Goal: Information Seeking & Learning: Learn about a topic

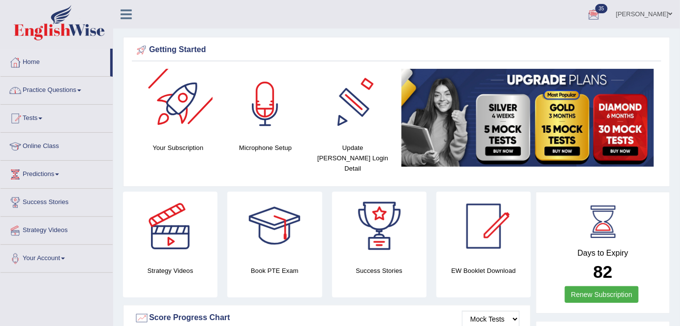
drag, startPoint x: 70, startPoint y: 92, endPoint x: 76, endPoint y: 119, distance: 27.2
click at [69, 92] on link "Practice Questions" at bounding box center [56, 89] width 112 height 25
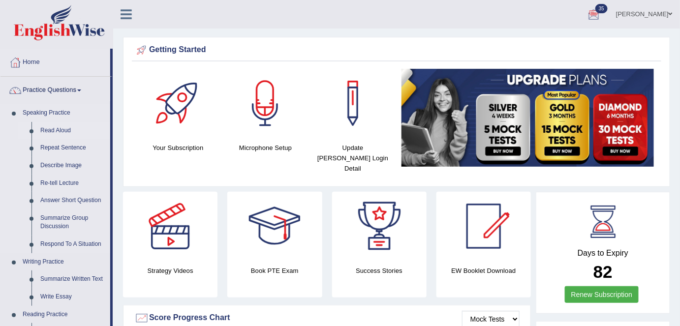
click at [63, 132] on link "Read Aloud" at bounding box center [73, 131] width 74 height 18
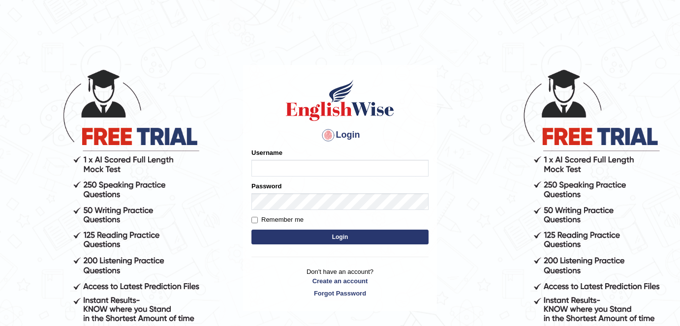
type input "shail123"
drag, startPoint x: 0, startPoint y: 0, endPoint x: 334, endPoint y: 238, distance: 410.1
click at [334, 238] on button "Login" at bounding box center [339, 237] width 177 height 15
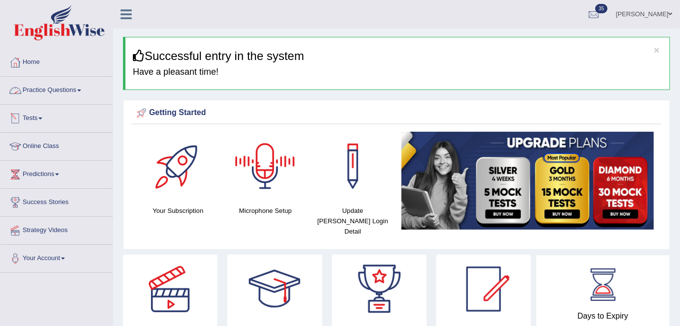
click at [79, 91] on link "Practice Questions" at bounding box center [56, 89] width 112 height 25
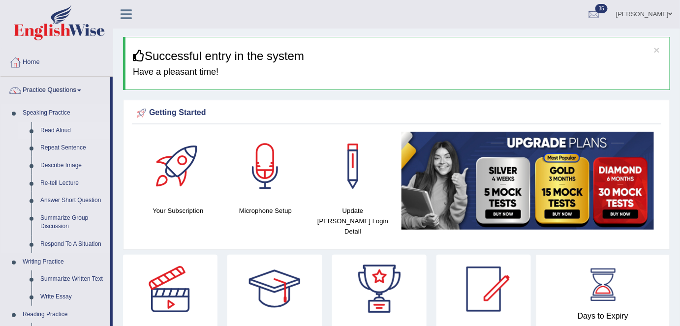
click at [66, 132] on link "Read Aloud" at bounding box center [73, 131] width 74 height 18
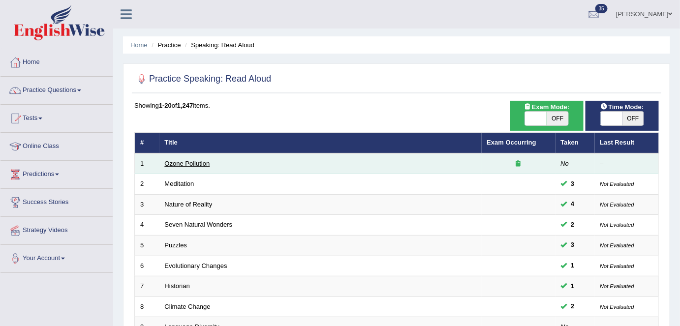
click at [200, 164] on link "Ozone Pollution" at bounding box center [187, 163] width 45 height 7
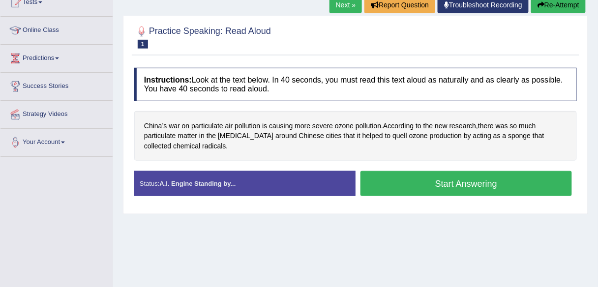
scroll to position [63, 0]
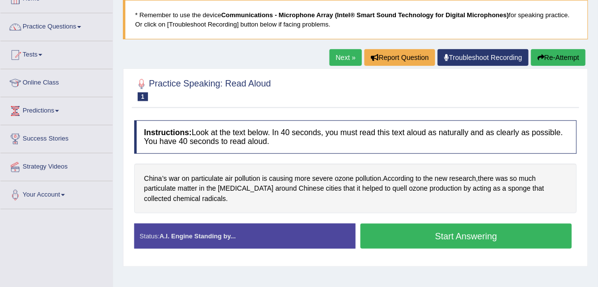
click at [355, 65] on link "Next »" at bounding box center [345, 57] width 32 height 17
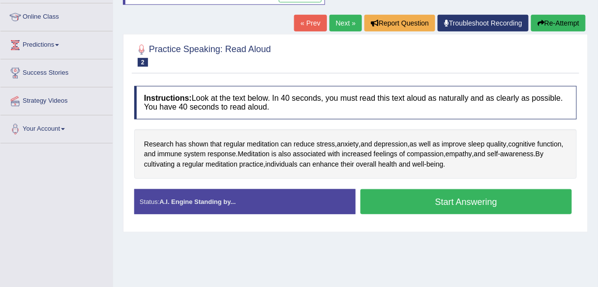
click at [335, 19] on link "Next »" at bounding box center [345, 23] width 32 height 17
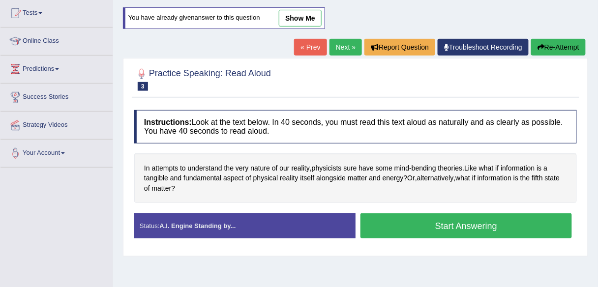
click at [339, 50] on link "Next »" at bounding box center [345, 47] width 32 height 17
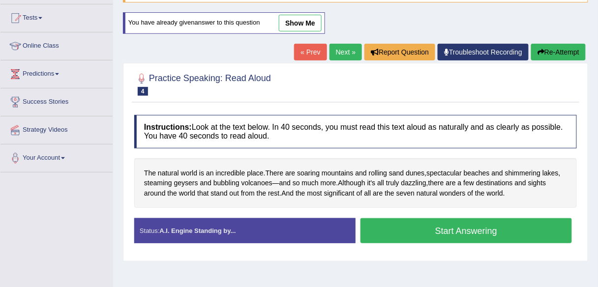
scroll to position [105, 0]
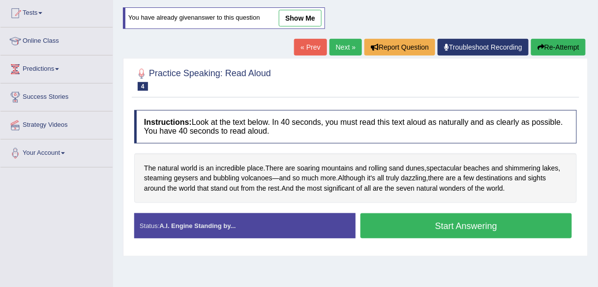
click at [310, 49] on link "« Prev" at bounding box center [310, 47] width 32 height 17
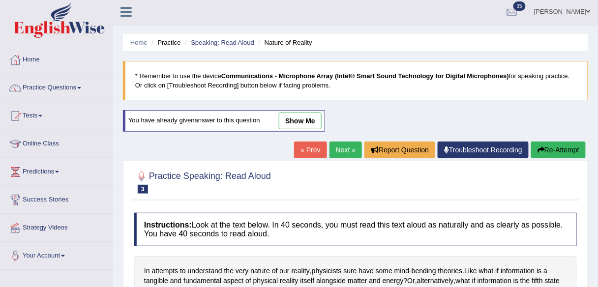
scroll to position [1, 0]
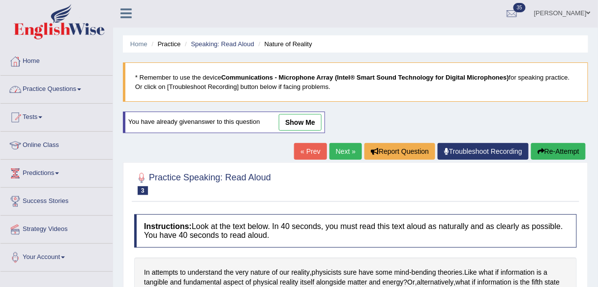
click at [66, 92] on link "Practice Questions" at bounding box center [56, 88] width 112 height 25
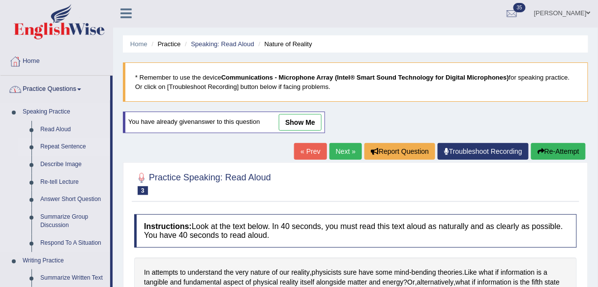
click at [70, 148] on link "Repeat Sentence" at bounding box center [73, 147] width 74 height 18
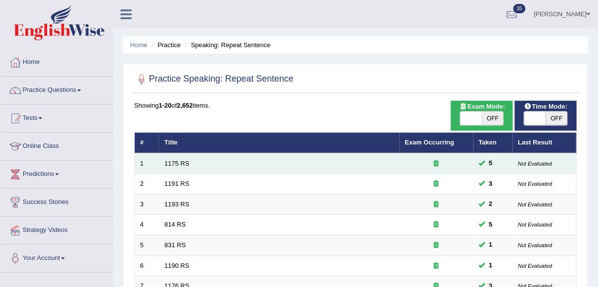
click at [181, 158] on td "1175 RS" at bounding box center [279, 163] width 240 height 21
click at [181, 160] on link "1175 RS" at bounding box center [177, 163] width 25 height 7
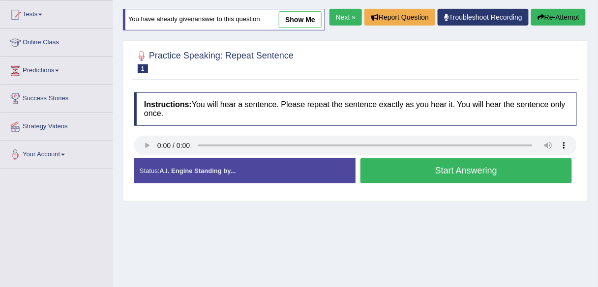
click at [388, 177] on button "Start Answering" at bounding box center [465, 170] width 211 height 25
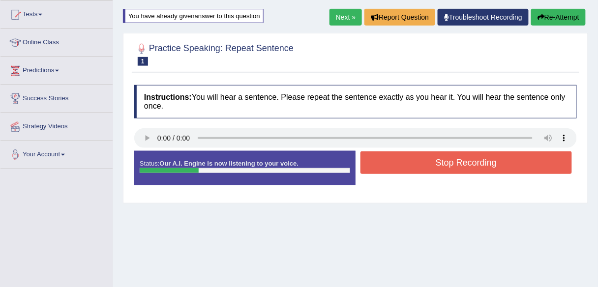
click at [394, 155] on button "Stop Recording" at bounding box center [465, 162] width 211 height 23
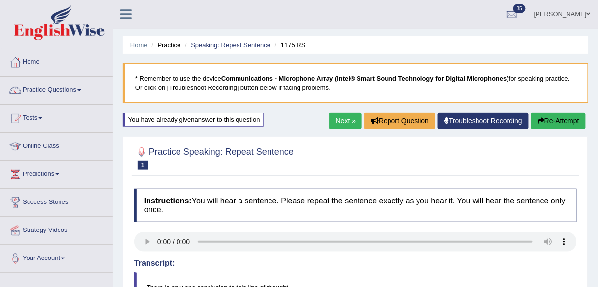
click at [350, 120] on link "Next »" at bounding box center [345, 121] width 32 height 17
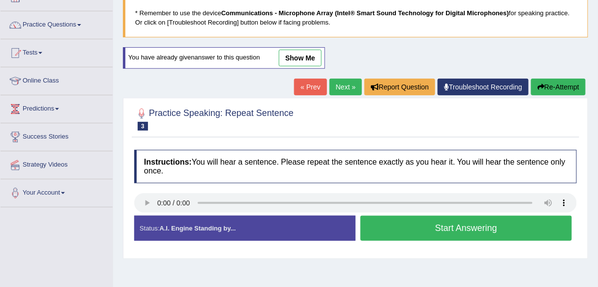
click at [340, 87] on link "Next »" at bounding box center [345, 87] width 32 height 17
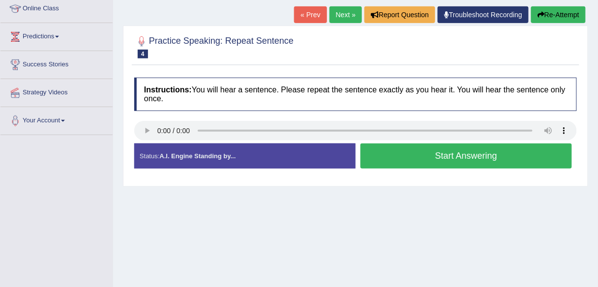
scroll to position [138, 0]
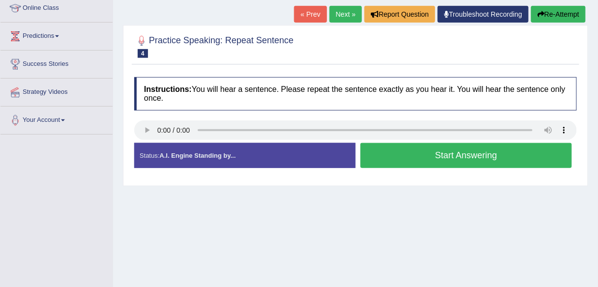
click at [402, 156] on button "Start Answering" at bounding box center [465, 155] width 211 height 25
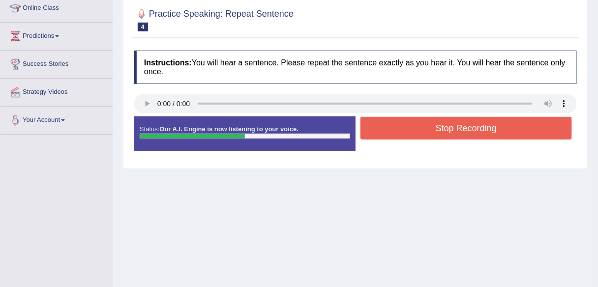
click at [399, 136] on button "Stop Recording" at bounding box center [465, 128] width 211 height 23
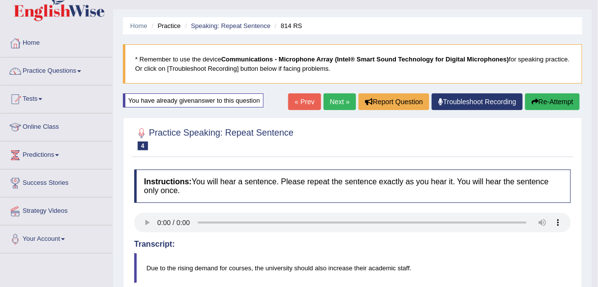
scroll to position [0, 0]
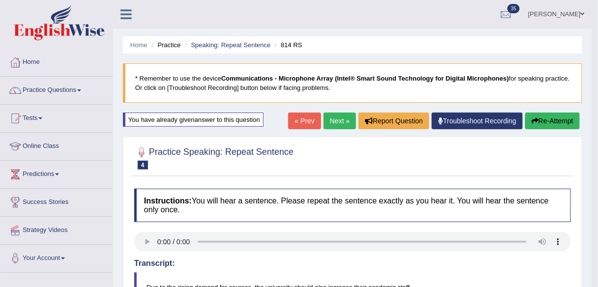
click at [337, 124] on link "Next »" at bounding box center [340, 121] width 32 height 17
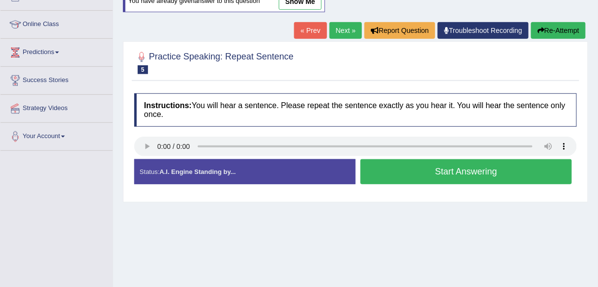
scroll to position [122, 0]
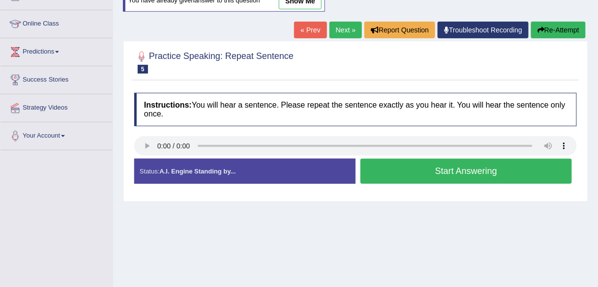
click at [243, 95] on h4 "Instructions: You will hear a sentence. Please repeat the sentence exactly as y…" at bounding box center [355, 109] width 443 height 33
click at [348, 29] on link "Next »" at bounding box center [345, 30] width 32 height 17
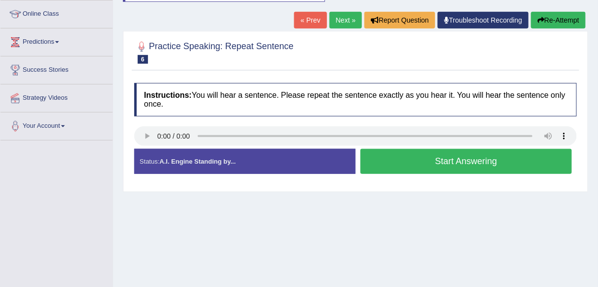
scroll to position [132, 0]
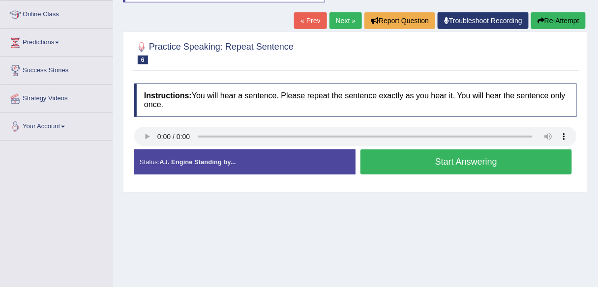
click at [341, 18] on link "Next »" at bounding box center [345, 20] width 32 height 17
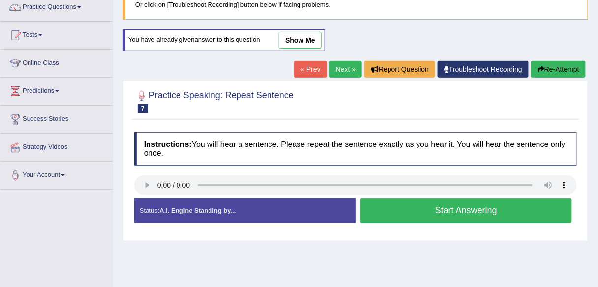
click at [224, 148] on h4 "Instructions: You will hear a sentence. Please repeat the sentence exactly as y…" at bounding box center [355, 148] width 443 height 33
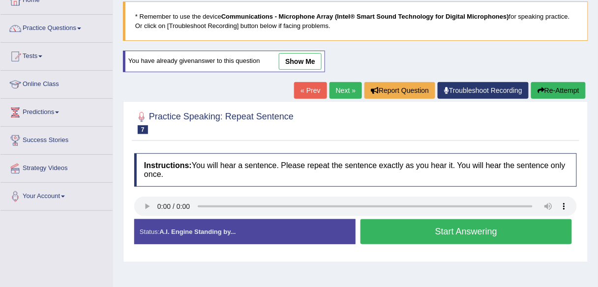
scroll to position [85, 0]
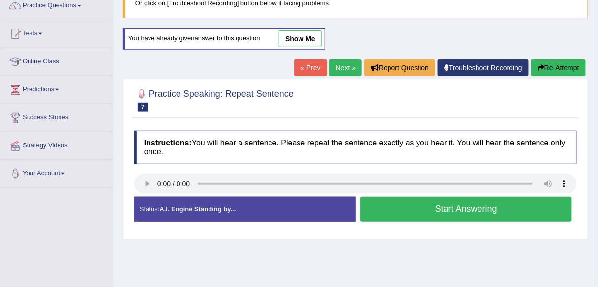
click at [338, 66] on link "Next »" at bounding box center [345, 68] width 32 height 17
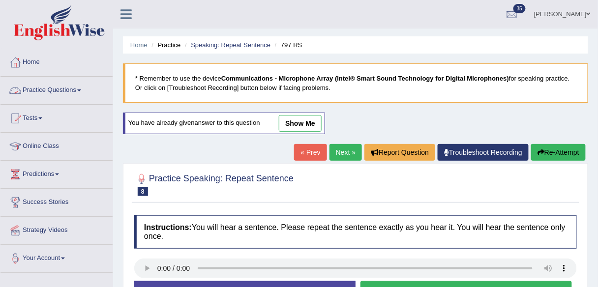
click at [89, 90] on link "Practice Questions" at bounding box center [56, 89] width 112 height 25
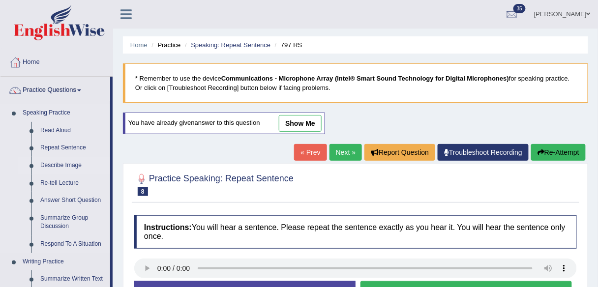
click at [66, 171] on link "Describe Image" at bounding box center [73, 166] width 74 height 18
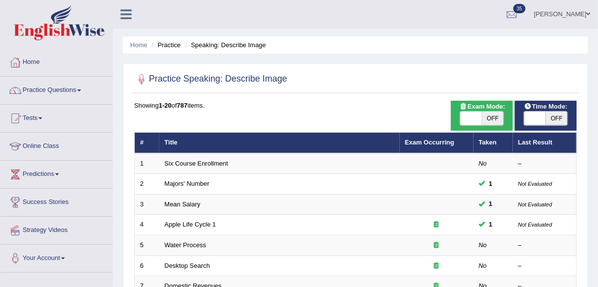
click at [481, 116] on span at bounding box center [471, 119] width 22 height 14
click at [492, 120] on span "OFF" at bounding box center [493, 119] width 22 height 14
checkbox input "true"
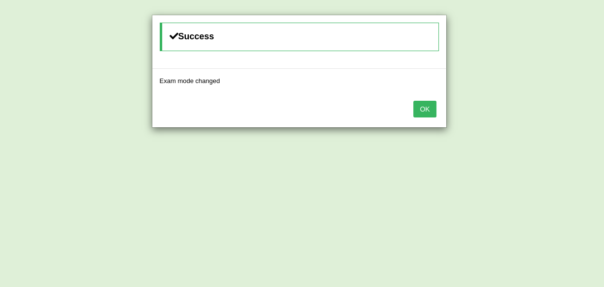
click at [418, 105] on button "OK" at bounding box center [425, 109] width 23 height 17
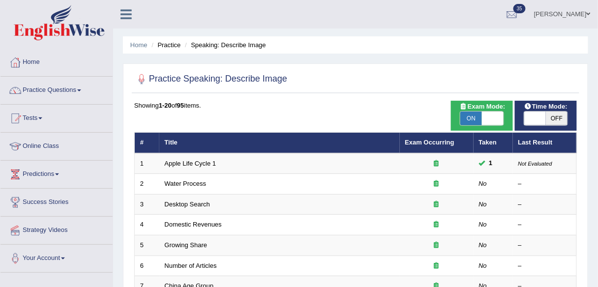
scroll to position [59, 0]
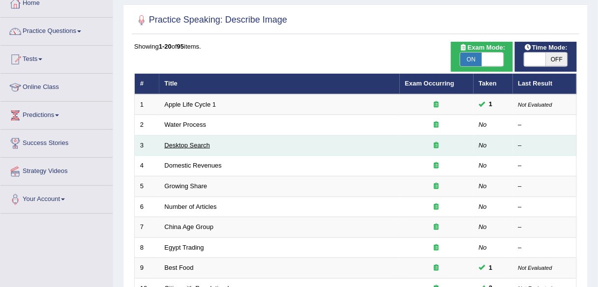
click at [200, 147] on link "Desktop Search" at bounding box center [188, 145] width 46 height 7
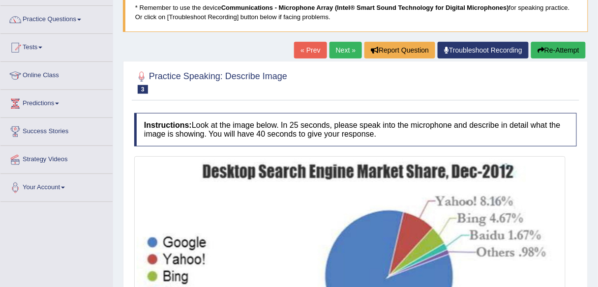
scroll to position [66, 0]
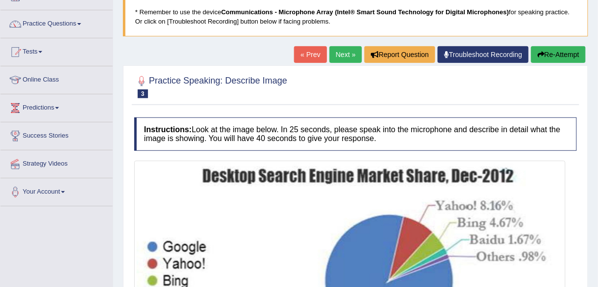
click at [342, 56] on link "Next »" at bounding box center [345, 54] width 32 height 17
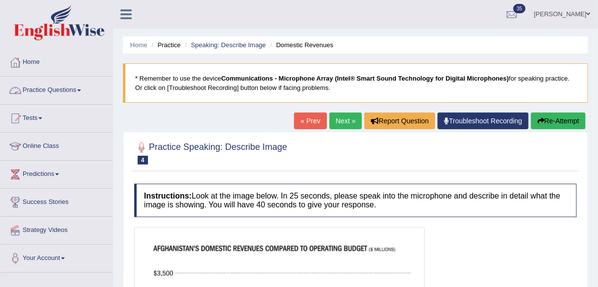
click at [68, 85] on link "Practice Questions" at bounding box center [56, 89] width 112 height 25
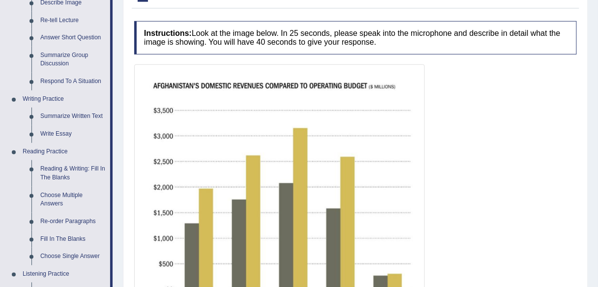
scroll to position [222, 0]
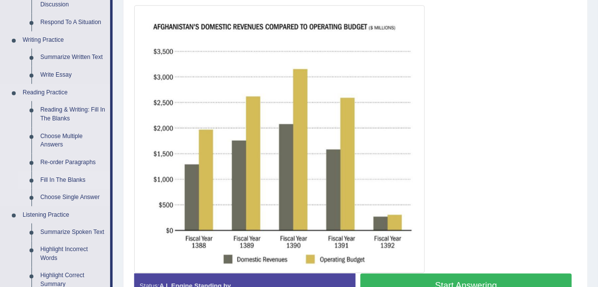
click at [74, 178] on link "Fill In The Blanks" at bounding box center [73, 181] width 74 height 18
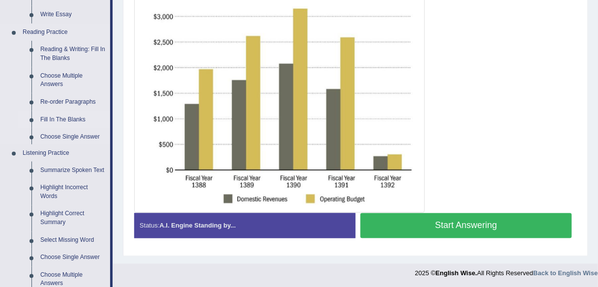
scroll to position [501, 0]
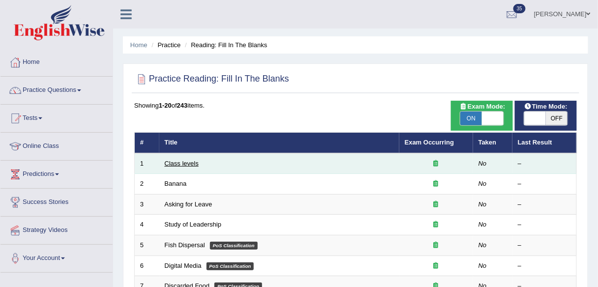
click at [194, 163] on link "Class levels" at bounding box center [182, 163] width 34 height 7
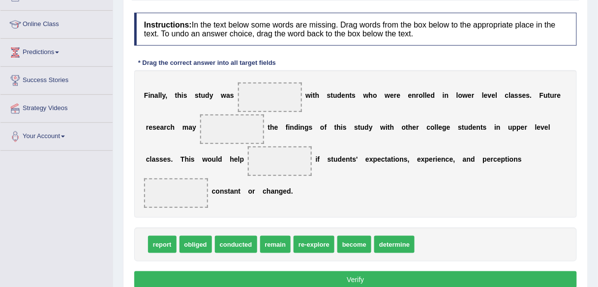
scroll to position [122, 0]
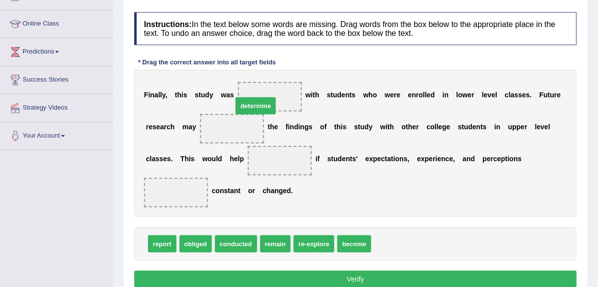
drag, startPoint x: 396, startPoint y: 242, endPoint x: 258, endPoint y: 105, distance: 194.4
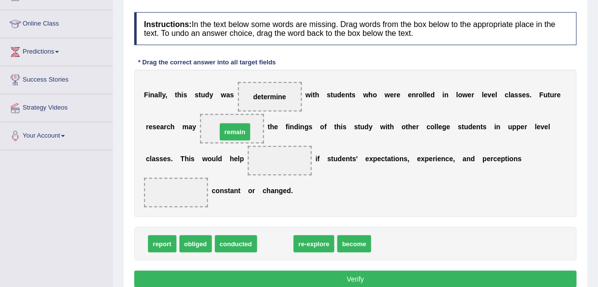
drag, startPoint x: 276, startPoint y: 245, endPoint x: 234, endPoint y: 126, distance: 126.5
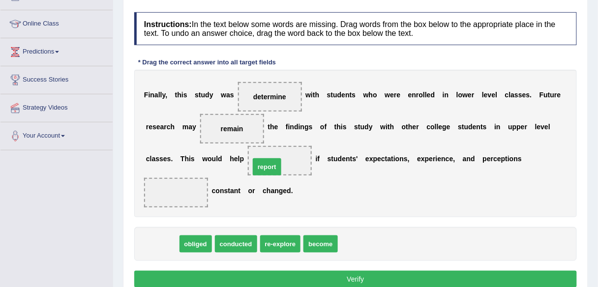
drag, startPoint x: 160, startPoint y: 246, endPoint x: 268, endPoint y: 168, distance: 133.1
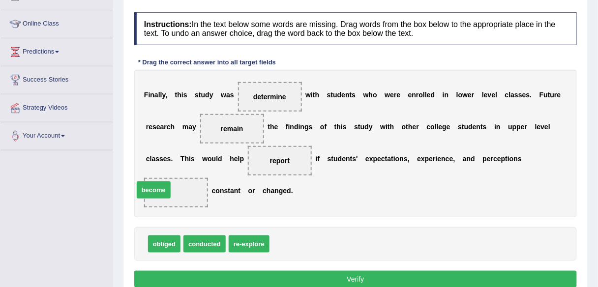
drag, startPoint x: 288, startPoint y: 245, endPoint x: 152, endPoint y: 191, distance: 146.1
click at [375, 275] on button "Verify" at bounding box center [355, 279] width 443 height 17
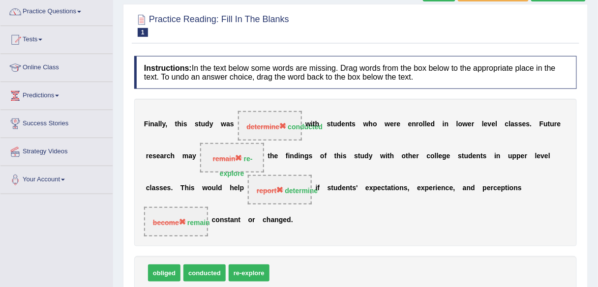
scroll to position [0, 0]
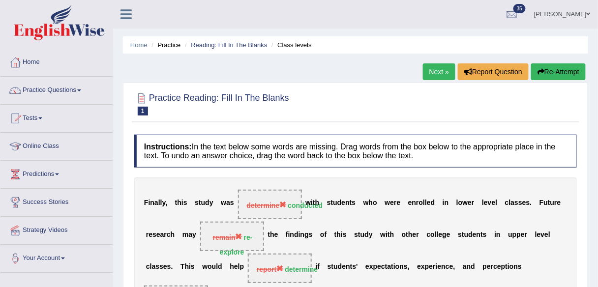
click at [436, 65] on link "Next »" at bounding box center [439, 71] width 32 height 17
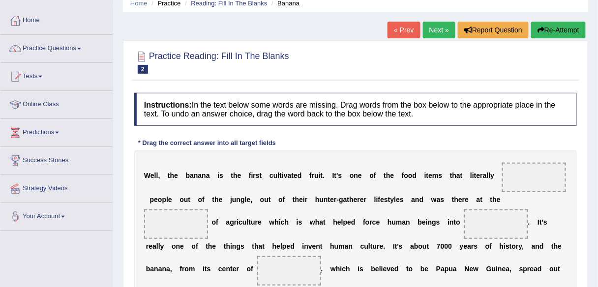
scroll to position [41, 0]
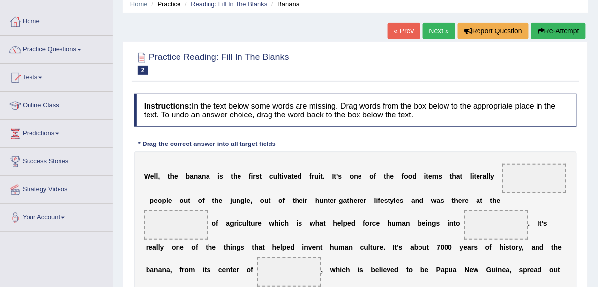
click at [437, 30] on link "Next »" at bounding box center [439, 31] width 32 height 17
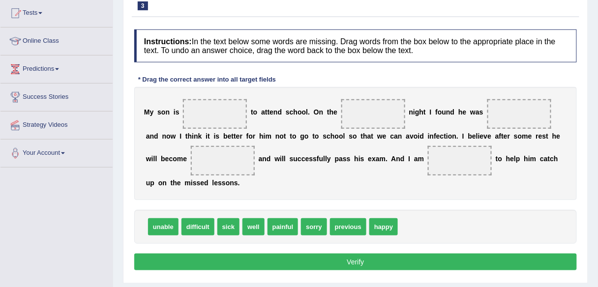
scroll to position [106, 0]
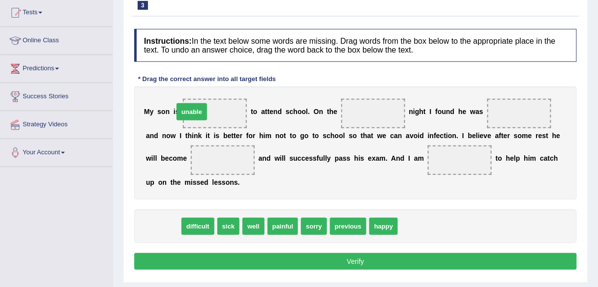
drag, startPoint x: 163, startPoint y: 224, endPoint x: 193, endPoint y: 110, distance: 117.4
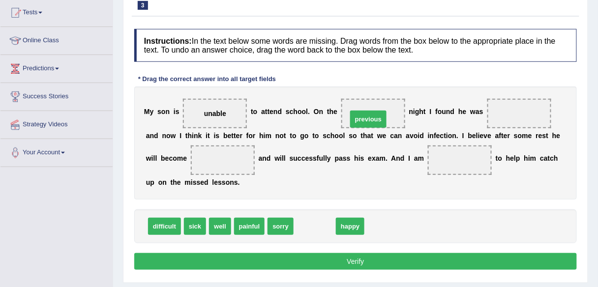
drag, startPoint x: 302, startPoint y: 227, endPoint x: 356, endPoint y: 119, distance: 119.9
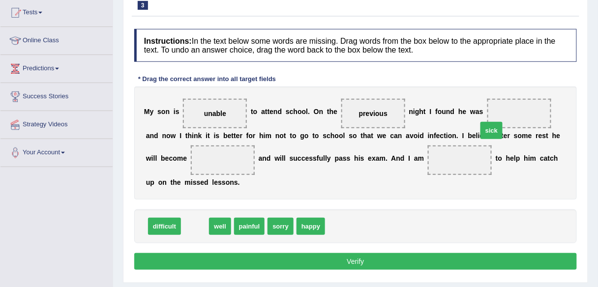
drag, startPoint x: 197, startPoint y: 227, endPoint x: 503, endPoint y: 125, distance: 322.1
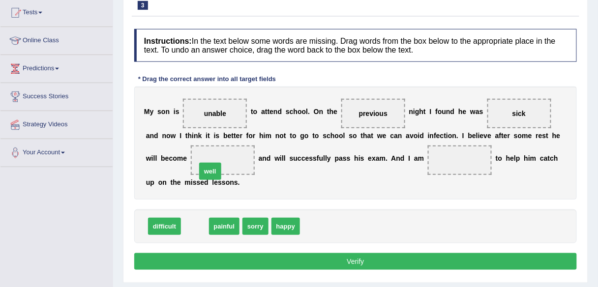
drag, startPoint x: 197, startPoint y: 222, endPoint x: 212, endPoint y: 167, distance: 57.1
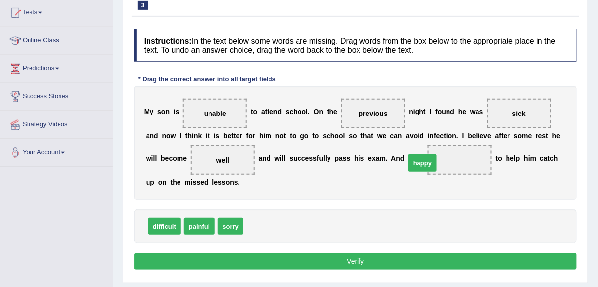
drag, startPoint x: 272, startPoint y: 228, endPoint x: 455, endPoint y: 160, distance: 194.5
click at [361, 256] on button "Verify" at bounding box center [355, 261] width 443 height 17
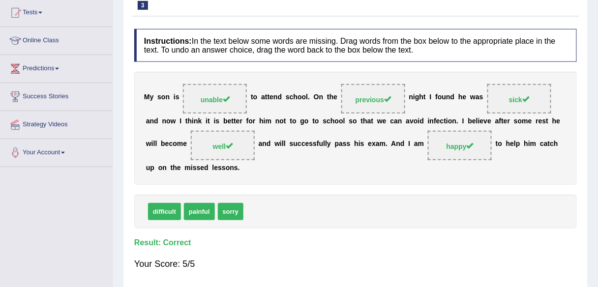
scroll to position [0, 0]
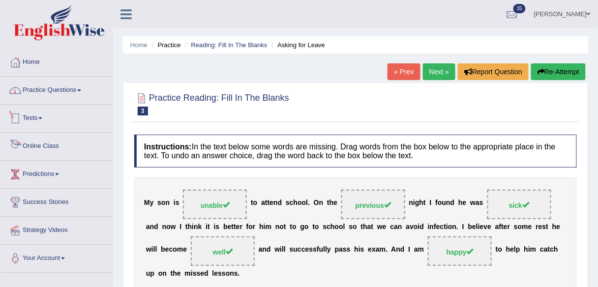
click at [88, 92] on link "Practice Questions" at bounding box center [56, 89] width 112 height 25
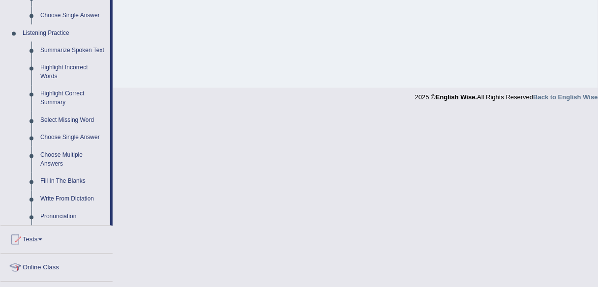
scroll to position [403, 0]
click at [71, 183] on link "Fill In The Blanks" at bounding box center [73, 183] width 74 height 18
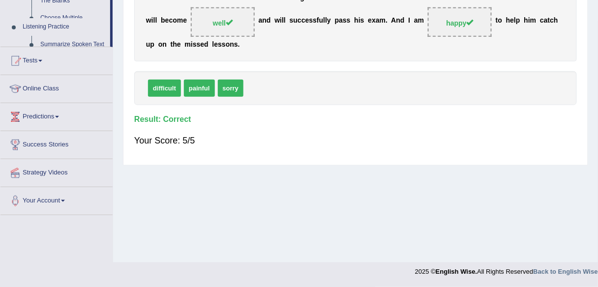
scroll to position [153, 0]
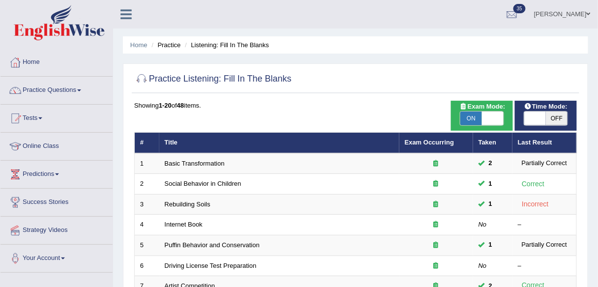
scroll to position [359, 0]
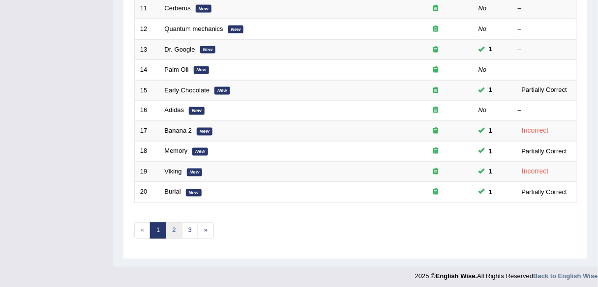
click at [175, 226] on link "2" at bounding box center [174, 231] width 16 height 16
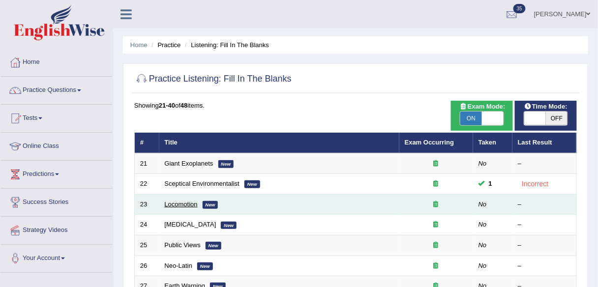
click at [193, 205] on link "Locomotion" at bounding box center [181, 204] width 33 height 7
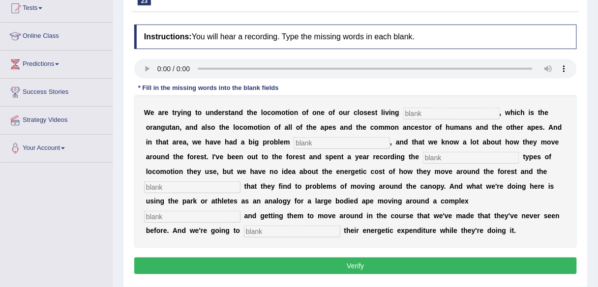
scroll to position [110, 0]
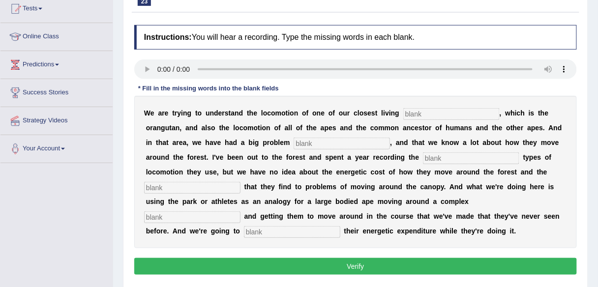
click at [424, 113] on input "text" at bounding box center [451, 114] width 96 height 12
type input "relatives"
click at [345, 149] on div "W e a r e t r y i n g t o u n d e r s t a n d t h e l o c o m o t i o n o f o n…" at bounding box center [355, 172] width 443 height 152
click at [347, 146] on input "text" at bounding box center [342, 144] width 96 height 12
type input "problem"
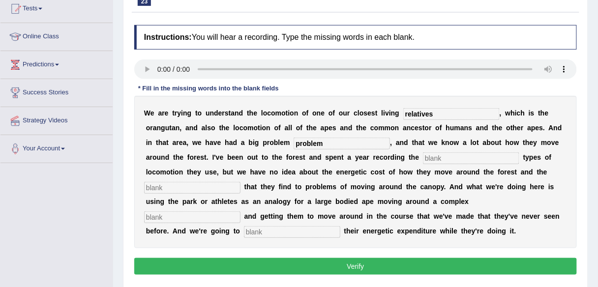
click at [460, 154] on input "text" at bounding box center [471, 158] width 96 height 12
type input "different"
click at [214, 184] on input "text" at bounding box center [192, 188] width 96 height 12
type input "solutions"
click at [541, 207] on div "W e a r e t r y i n g t o u n d e r s t a n d t h e l o c o m o t i o n o f o n…" at bounding box center [355, 172] width 443 height 152
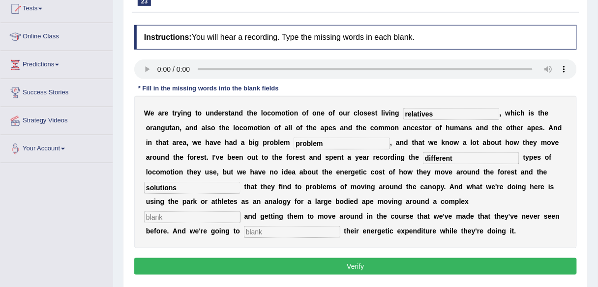
click at [240, 211] on input "text" at bounding box center [192, 217] width 96 height 12
type input "environment"
click at [244, 228] on input "text" at bounding box center [292, 232] width 96 height 12
type input "record"
click at [332, 271] on button "Verify" at bounding box center [355, 266] width 443 height 17
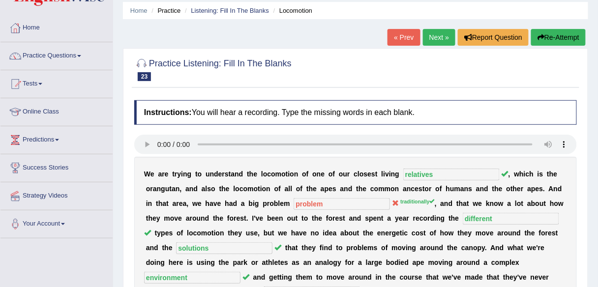
scroll to position [31, 0]
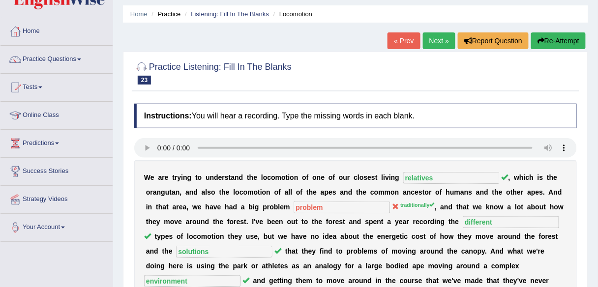
click at [439, 42] on link "Next »" at bounding box center [439, 40] width 32 height 17
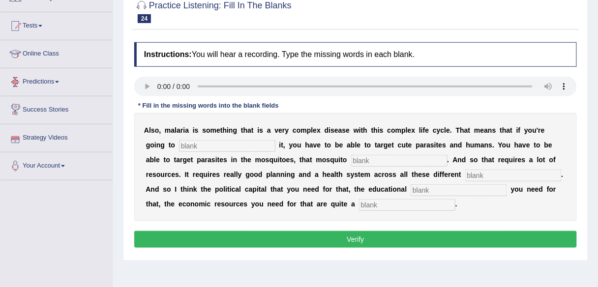
click at [189, 144] on input "text" at bounding box center [227, 146] width 96 height 12
click at [218, 143] on input "text" at bounding box center [227, 146] width 96 height 12
type input "eliminate"
click at [395, 157] on input "text" at bounding box center [399, 161] width 96 height 12
type input "population"
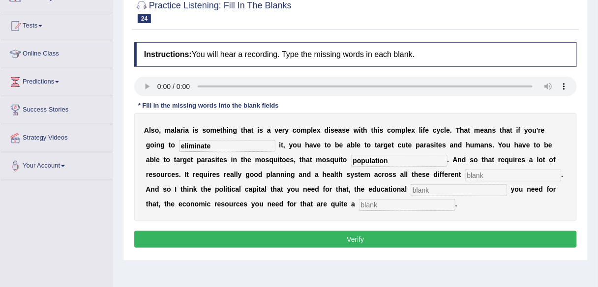
click at [465, 171] on input "text" at bounding box center [513, 176] width 96 height 12
click at [396, 204] on input "text" at bounding box center [407, 205] width 96 height 12
type input "challenge"
click at [465, 179] on input "text" at bounding box center [513, 176] width 96 height 12
type input "d"
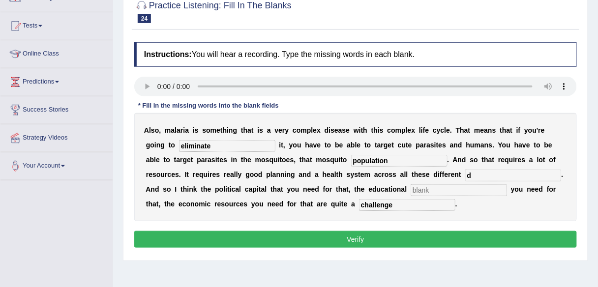
click at [435, 194] on input "text" at bounding box center [459, 190] width 96 height 12
type input "d"
click at [434, 236] on button "Verify" at bounding box center [355, 239] width 443 height 17
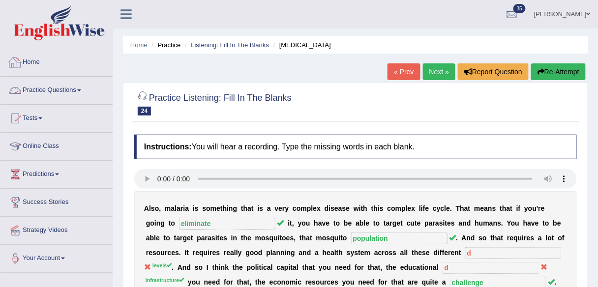
click at [32, 65] on link "Home" at bounding box center [56, 61] width 112 height 25
